Goal: Task Accomplishment & Management: Manage account settings

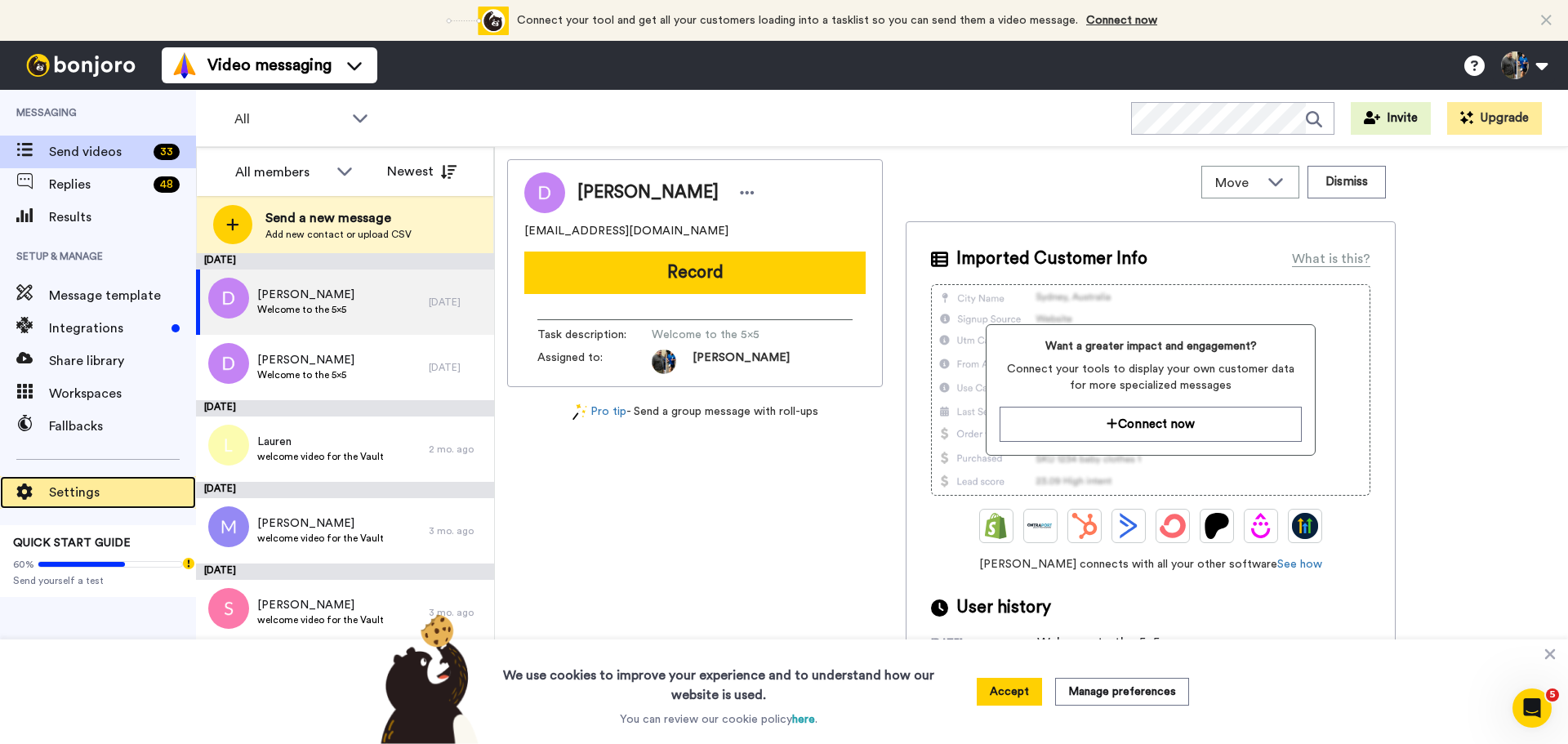
click at [102, 485] on span "Settings" at bounding box center [122, 492] width 147 height 19
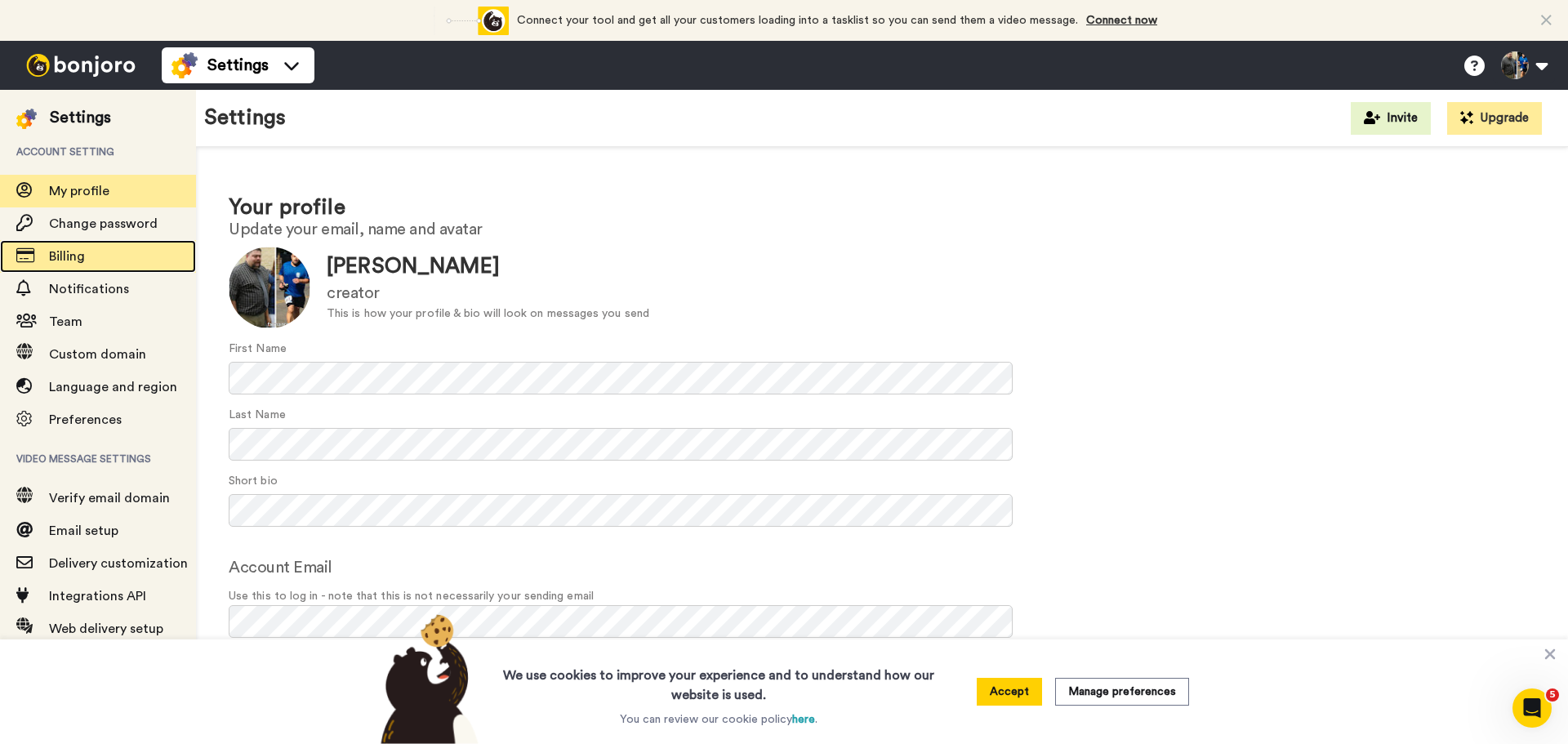
click at [92, 244] on div "Billing" at bounding box center [98, 256] width 196 height 33
click at [102, 258] on span "Billing" at bounding box center [122, 256] width 147 height 19
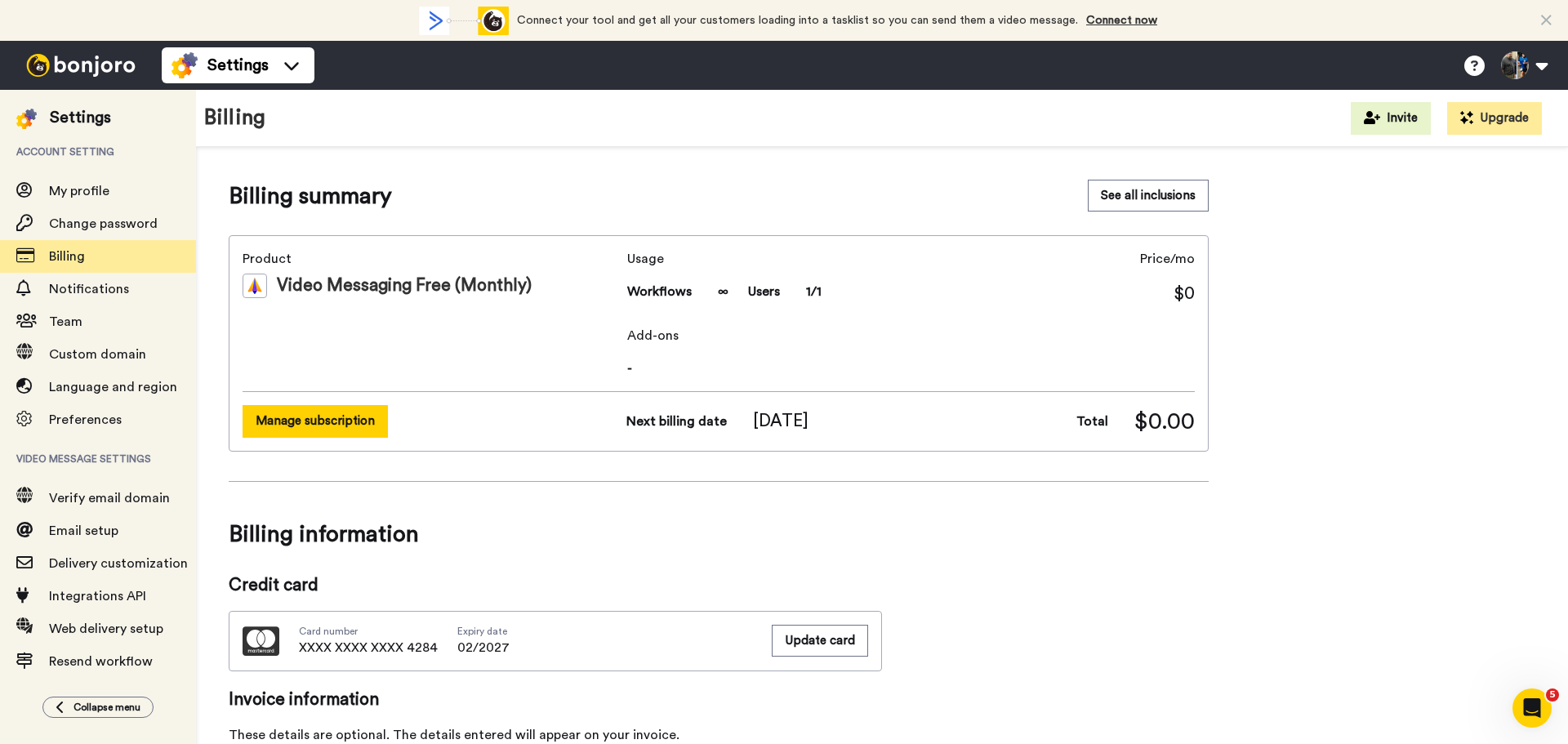
click at [368, 420] on button "Manage subscription" at bounding box center [316, 420] width 146 height 32
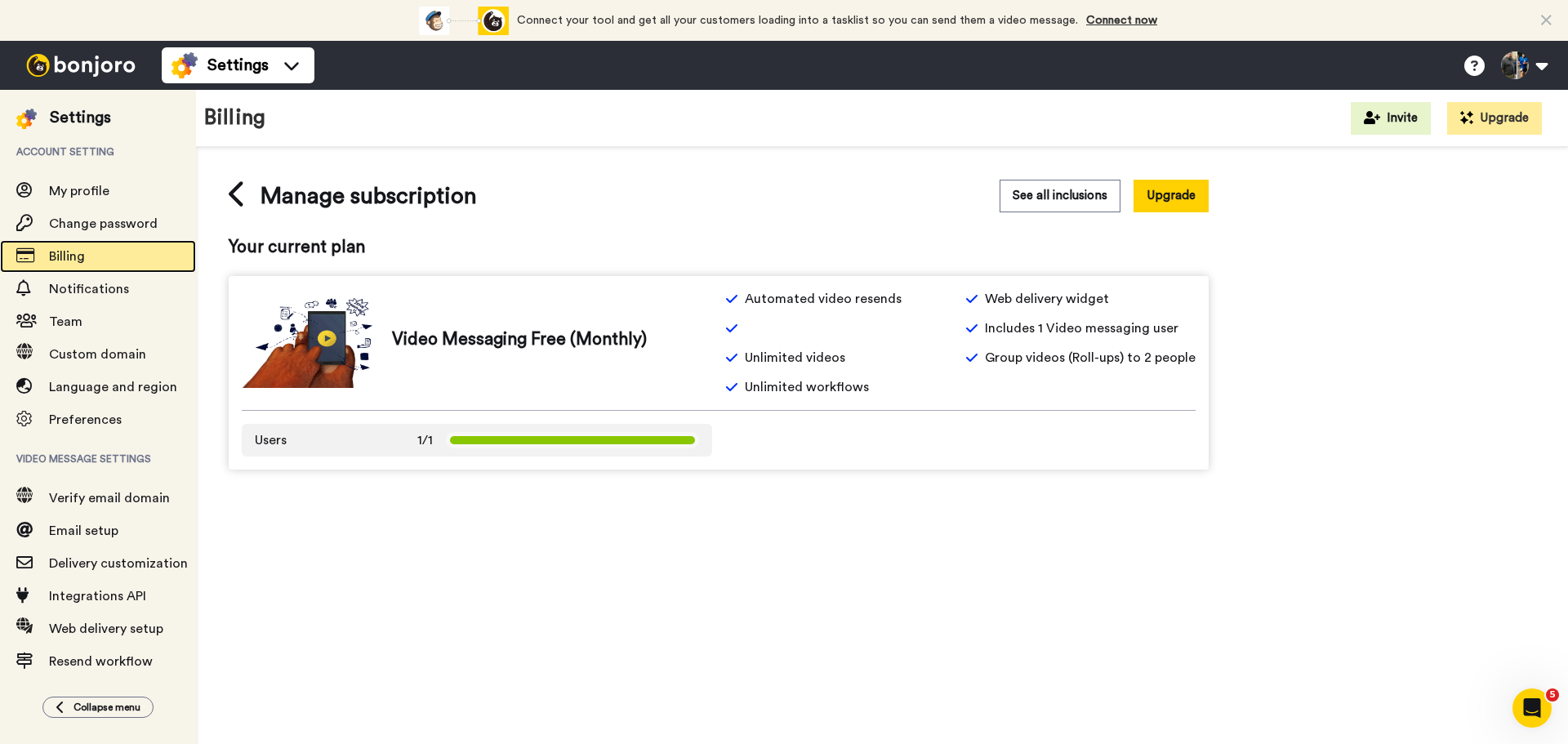
click at [100, 258] on span "Billing" at bounding box center [122, 256] width 147 height 19
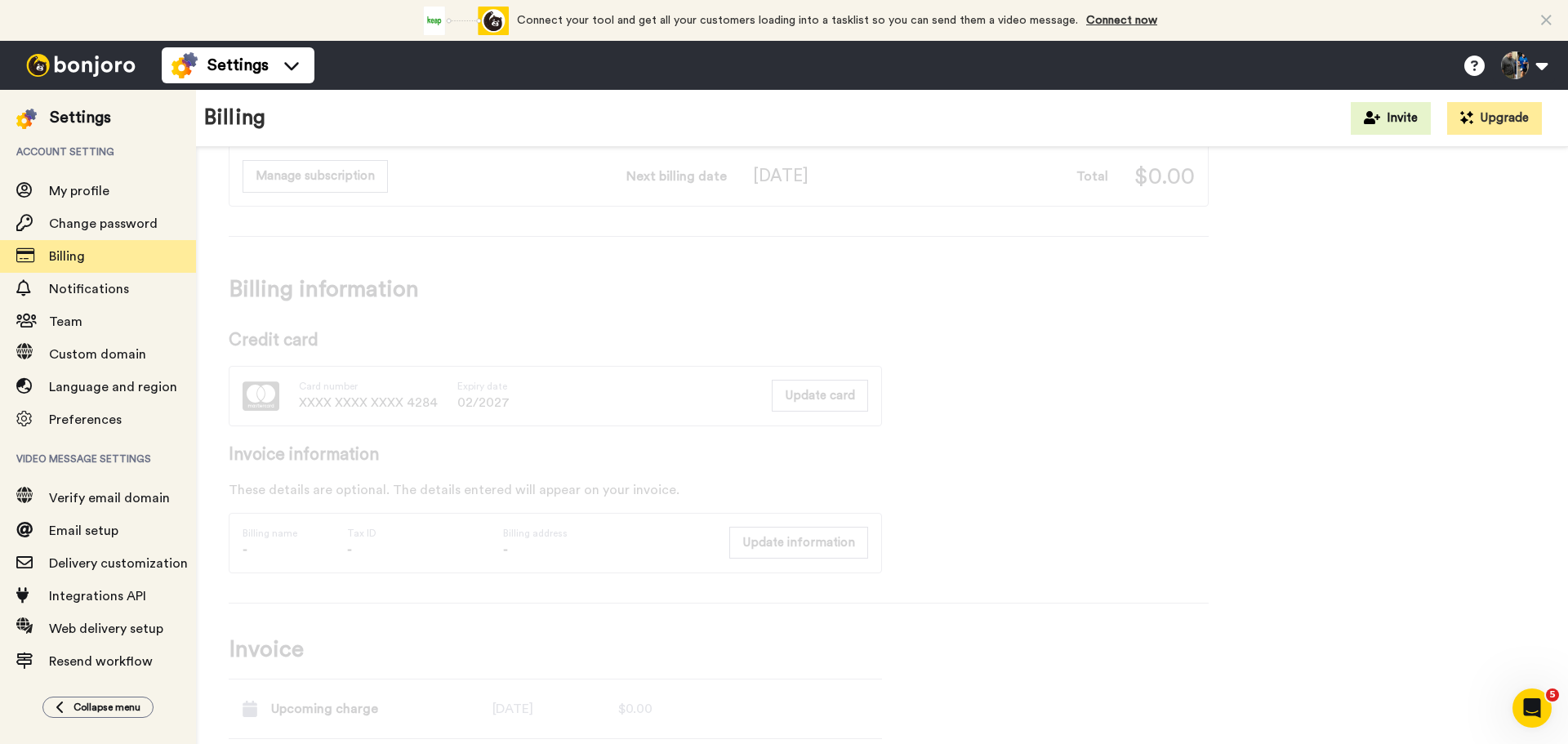
scroll to position [408, 0]
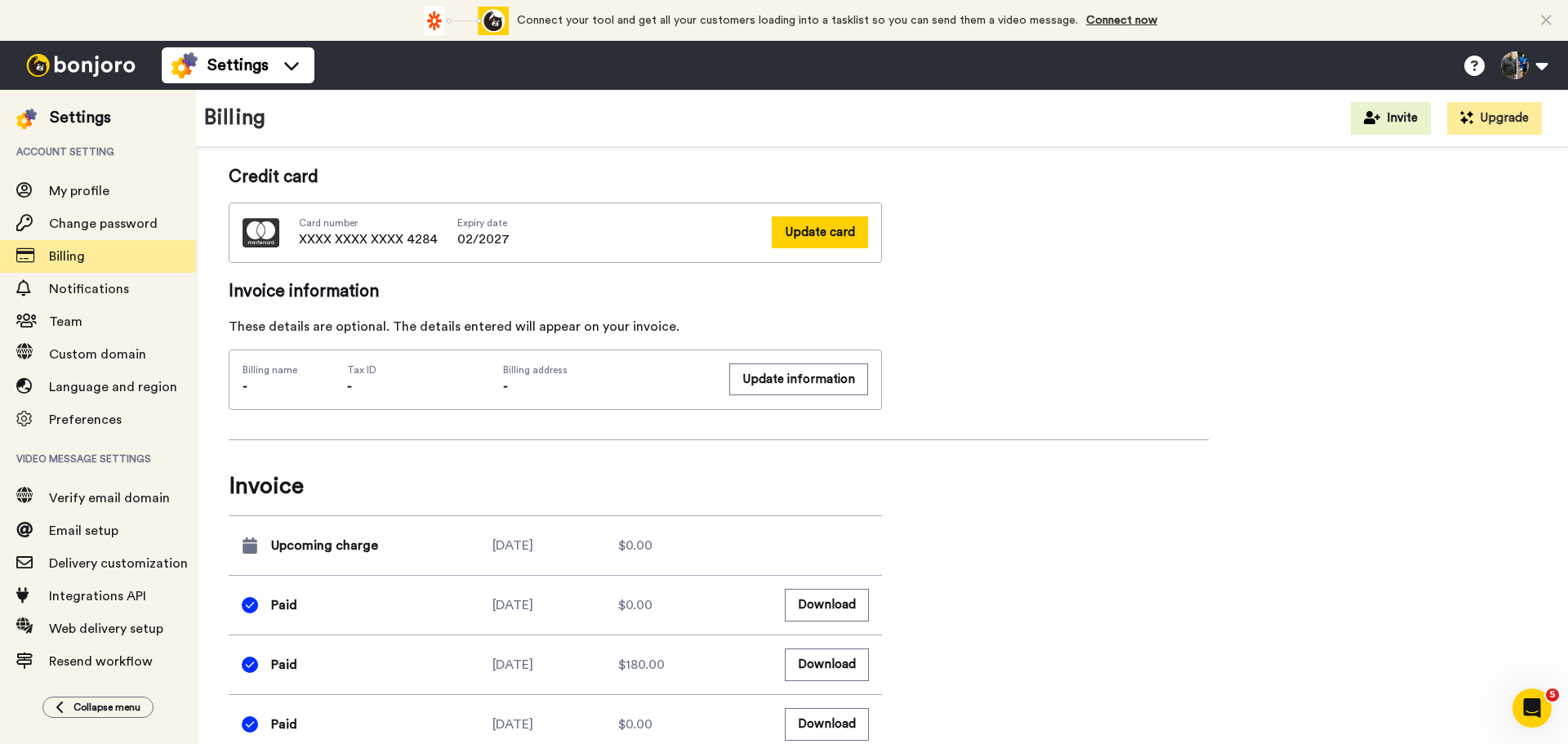
click at [814, 233] on button "Update card" at bounding box center [819, 232] width 96 height 32
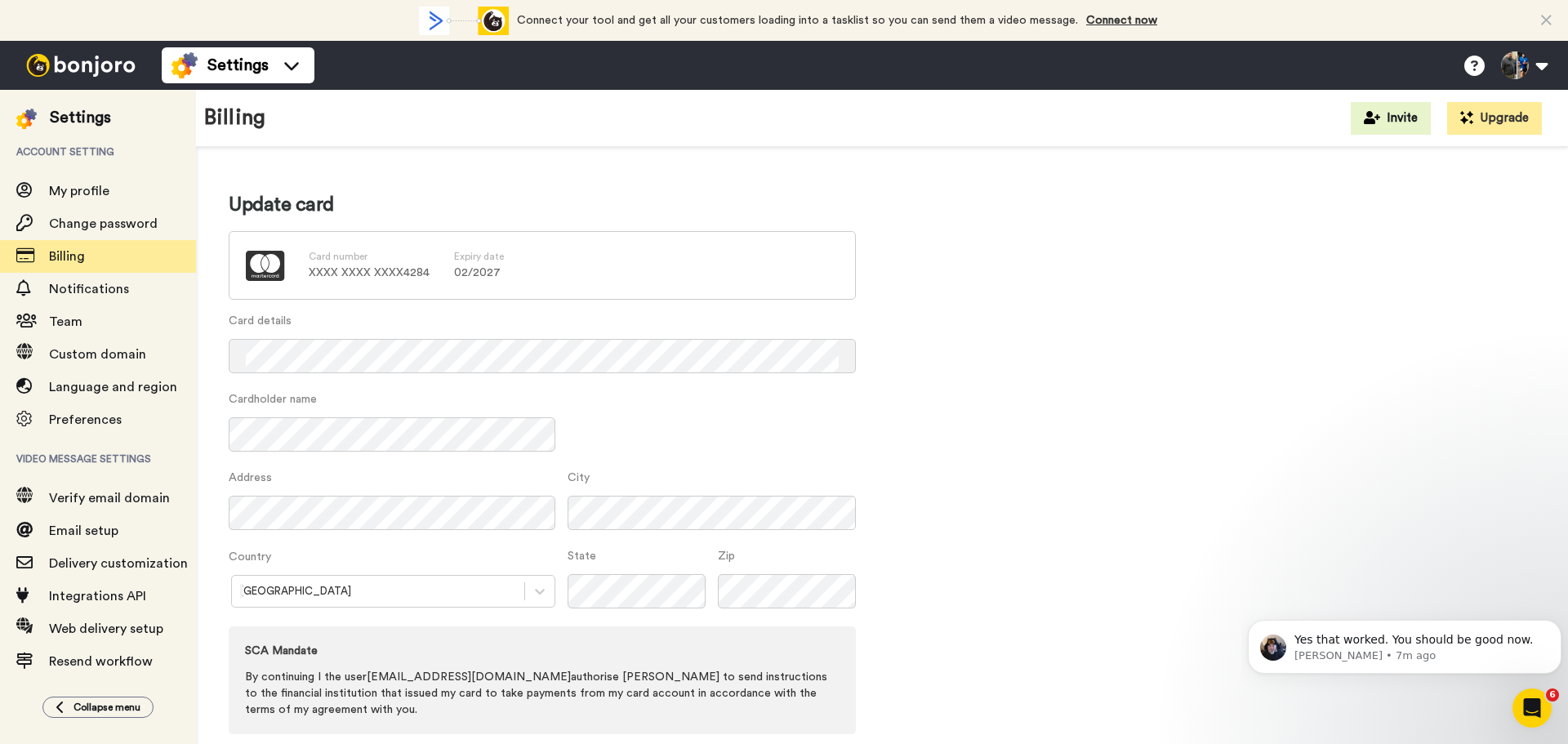
scroll to position [1, 0]
